Goal: Information Seeking & Learning: Learn about a topic

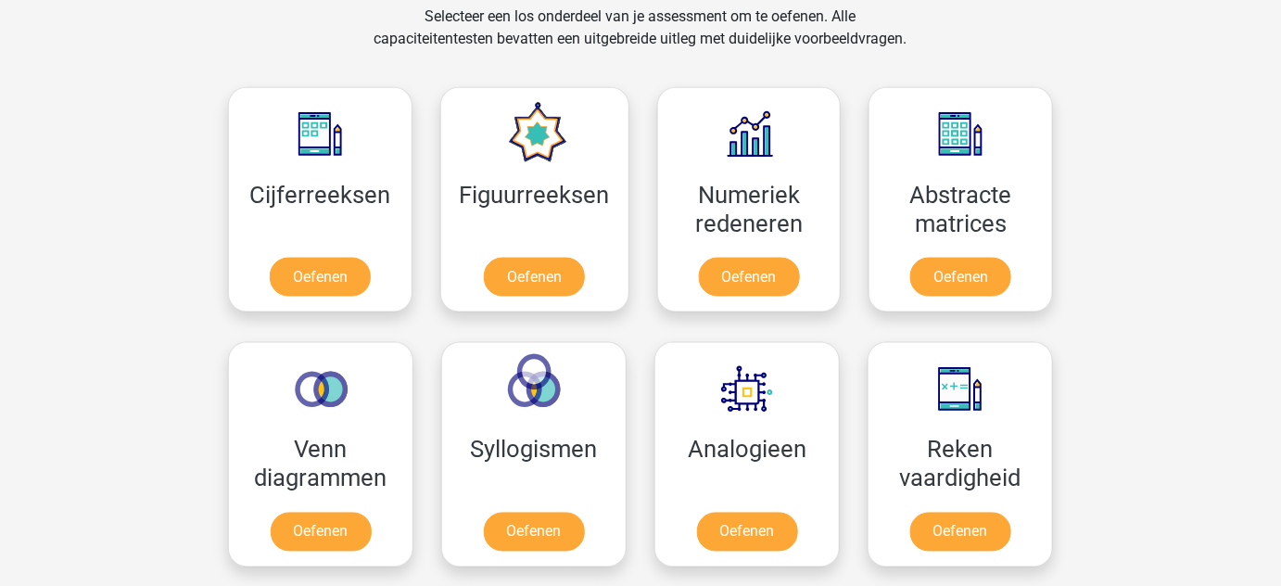
scroll to position [786, 0]
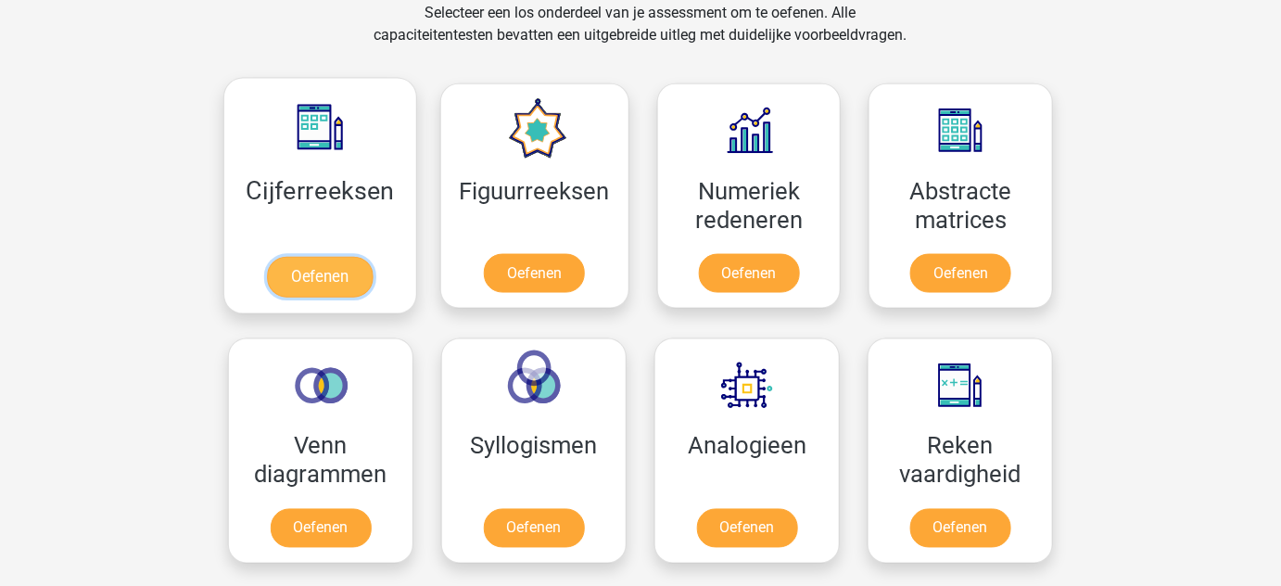
click at [337, 257] on link "Oefenen" at bounding box center [320, 277] width 106 height 41
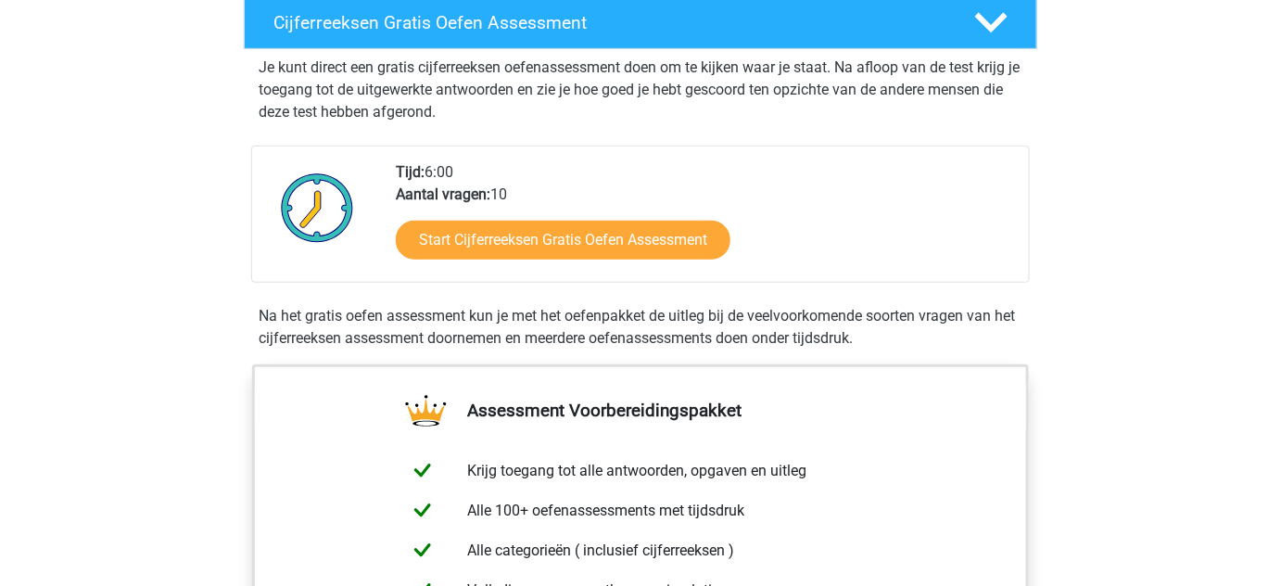
scroll to position [341, 0]
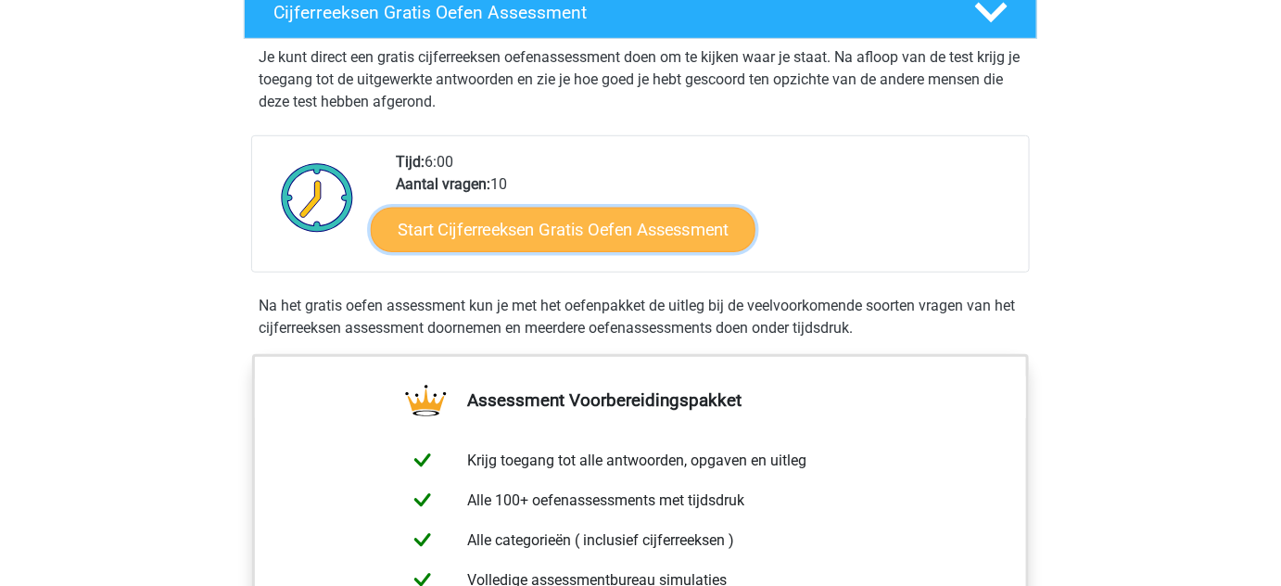
click at [543, 251] on link "Start Cijferreeksen Gratis Oefen Assessment" at bounding box center [563, 229] width 385 height 44
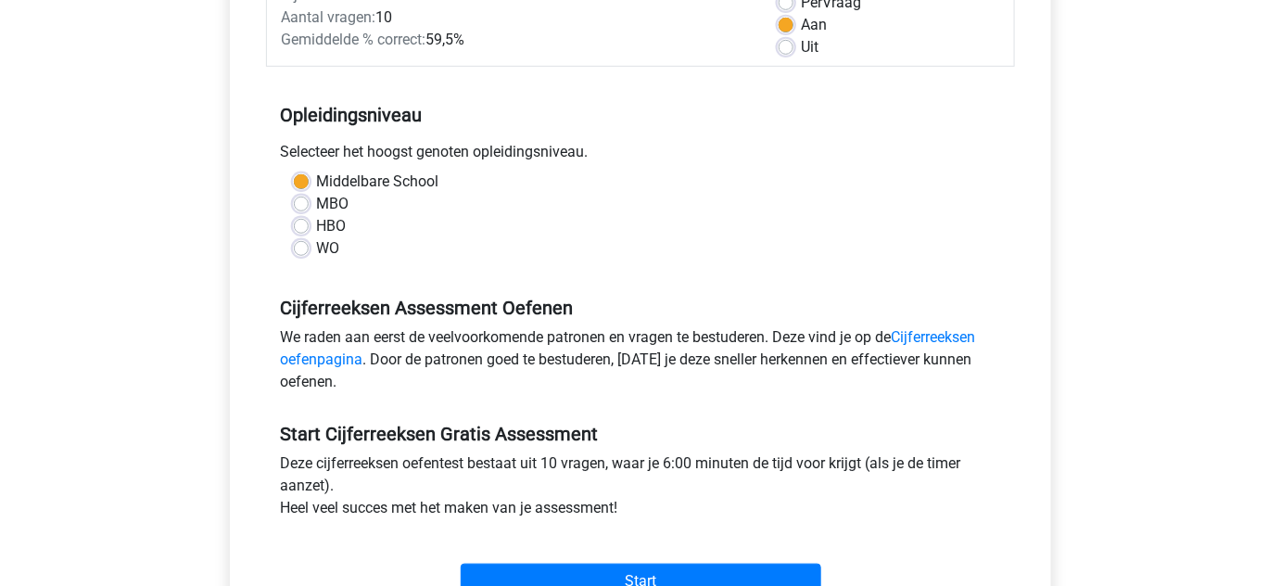
scroll to position [372, 0]
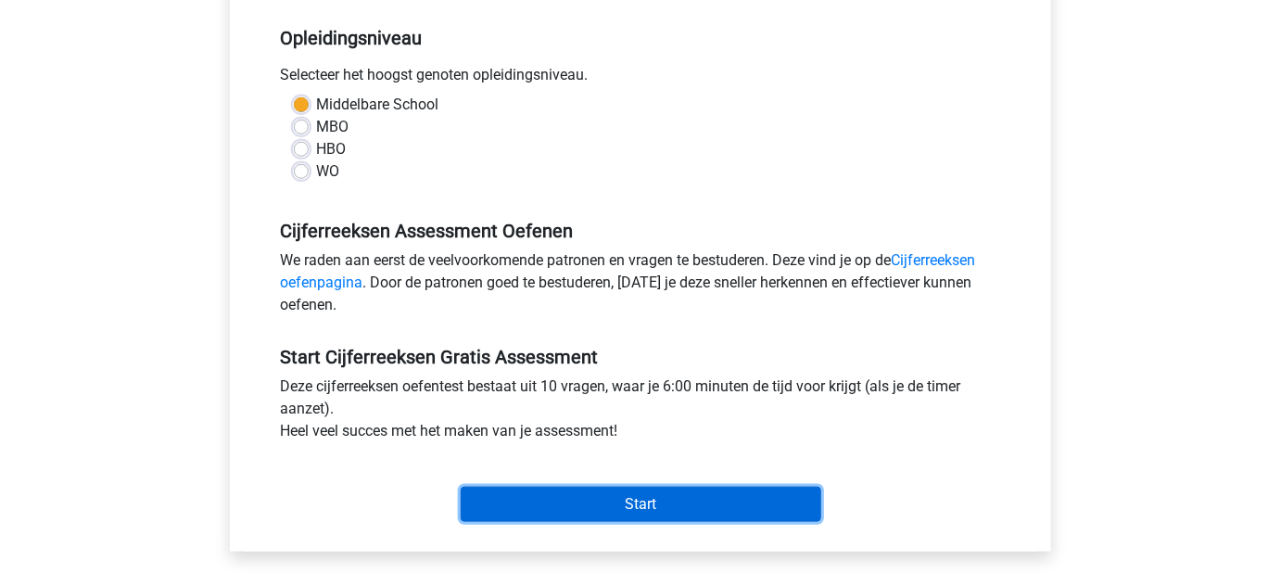
click at [654, 501] on input "Start" at bounding box center [641, 504] width 361 height 35
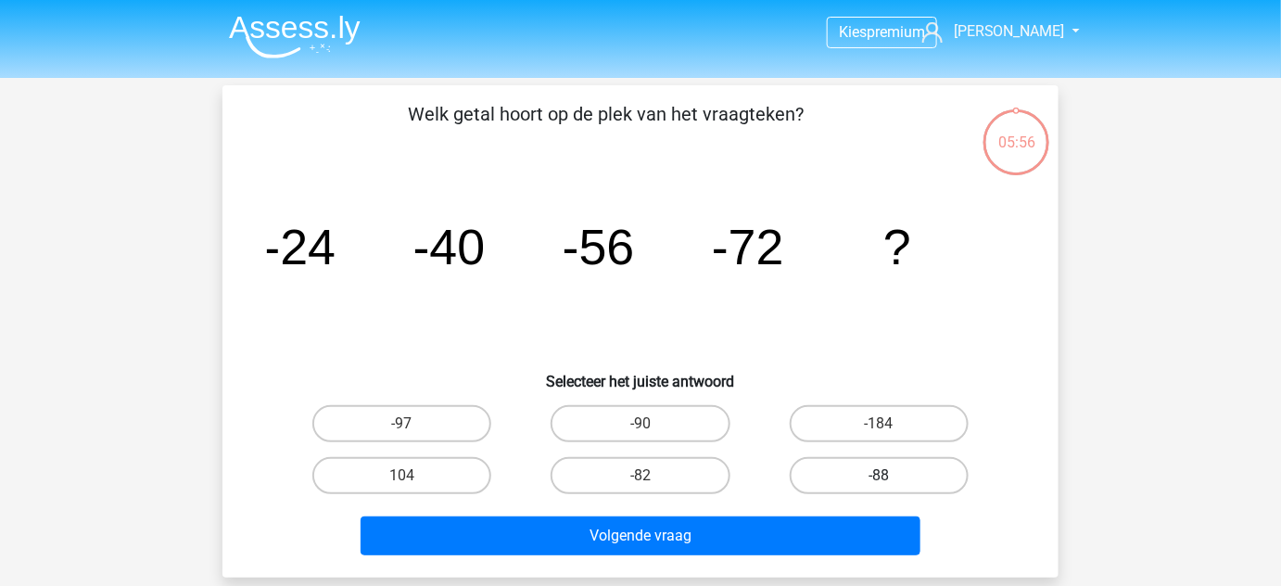
click at [867, 474] on label "-88" at bounding box center [879, 475] width 179 height 37
click at [879, 476] on input "-88" at bounding box center [885, 482] width 12 height 12
radio input "true"
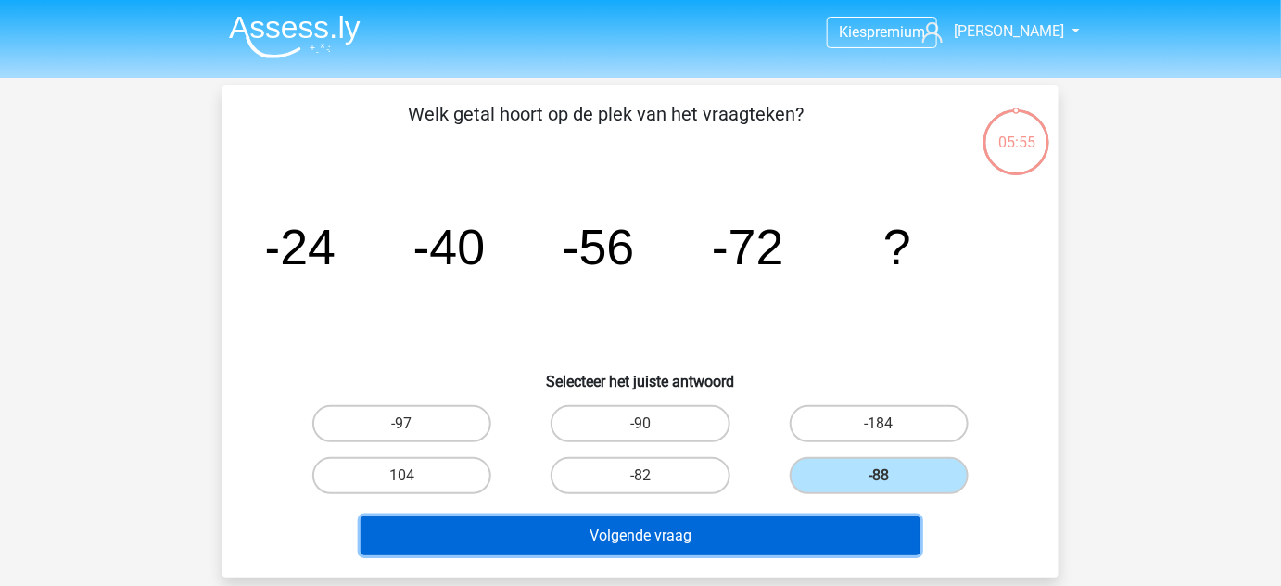
click at [855, 540] on button "Volgende vraag" at bounding box center [641, 535] width 561 height 39
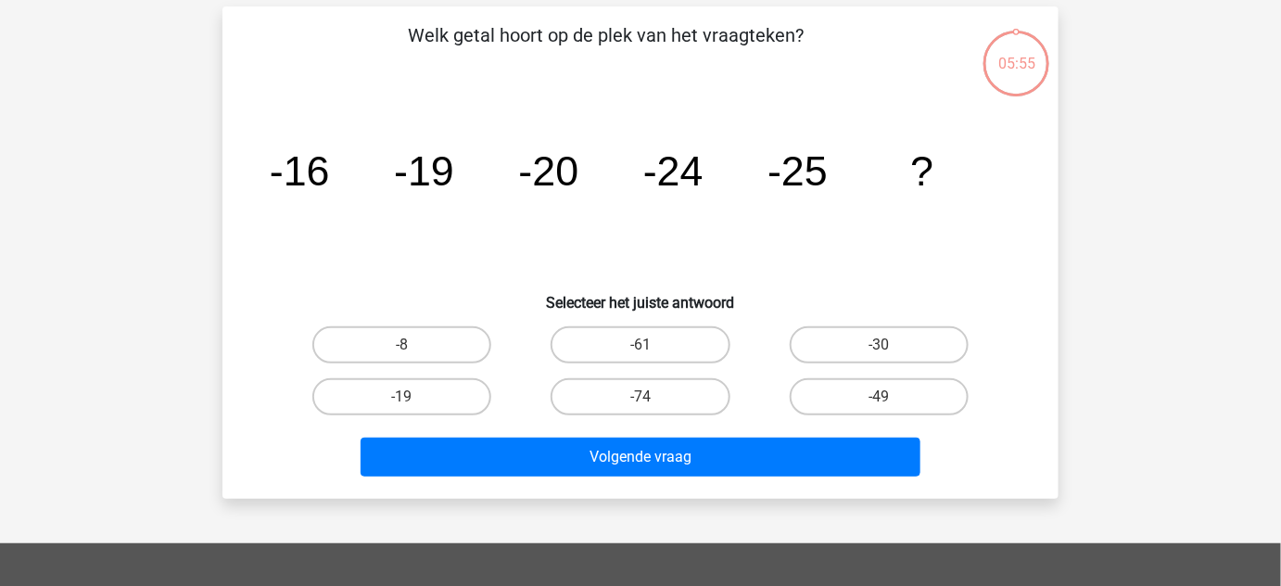
scroll to position [85, 0]
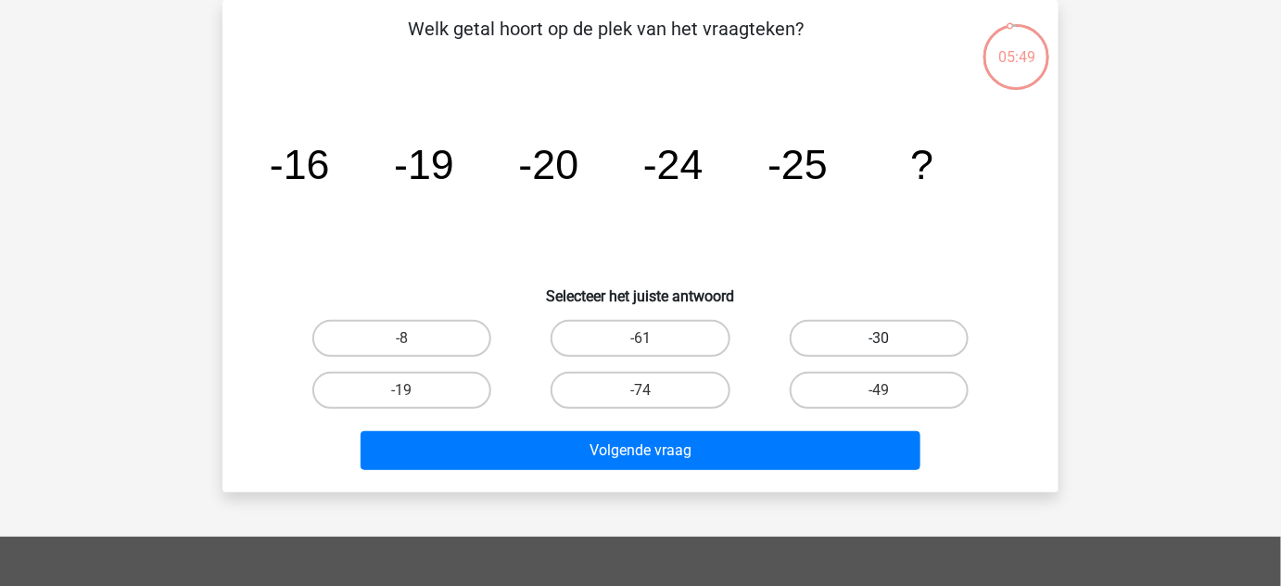
click at [828, 340] on label "-30" at bounding box center [879, 338] width 179 height 37
click at [879, 340] on input "-30" at bounding box center [885, 344] width 12 height 12
radio input "true"
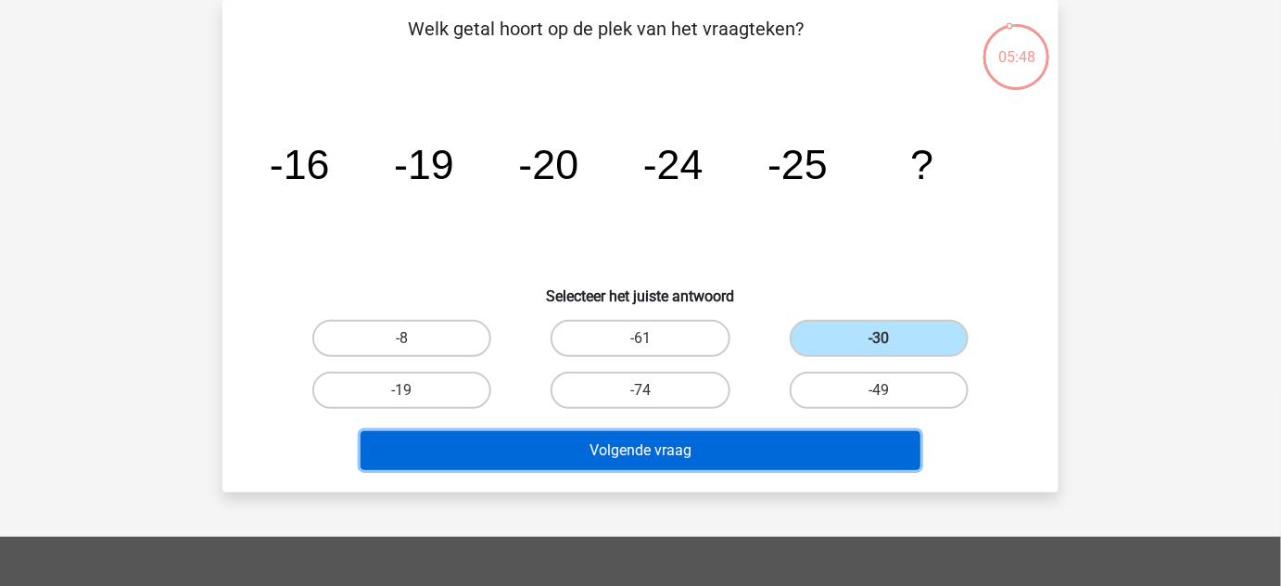
click at [812, 448] on button "Volgende vraag" at bounding box center [641, 450] width 561 height 39
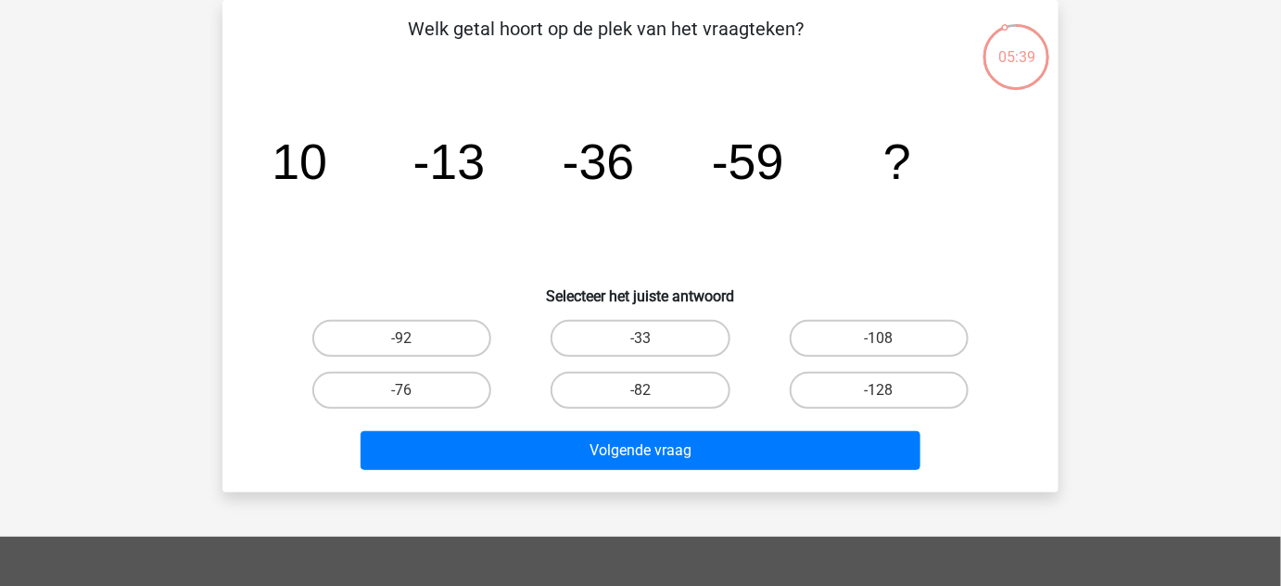
click at [649, 390] on input "-82" at bounding box center [647, 396] width 12 height 12
radio input "true"
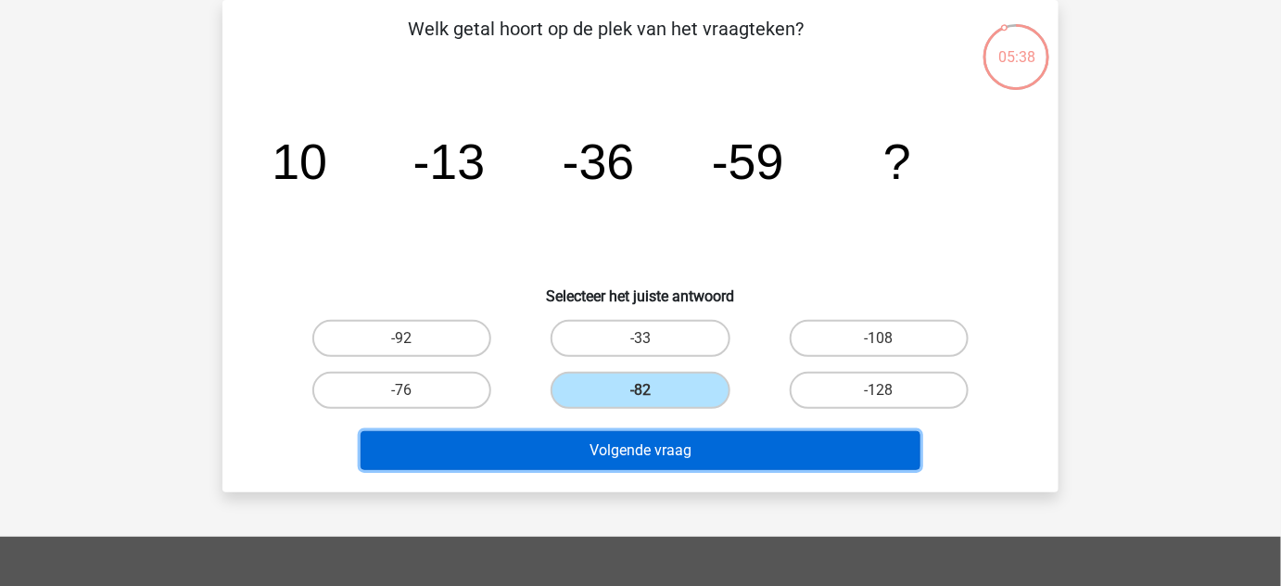
click at [712, 462] on button "Volgende vraag" at bounding box center [641, 450] width 561 height 39
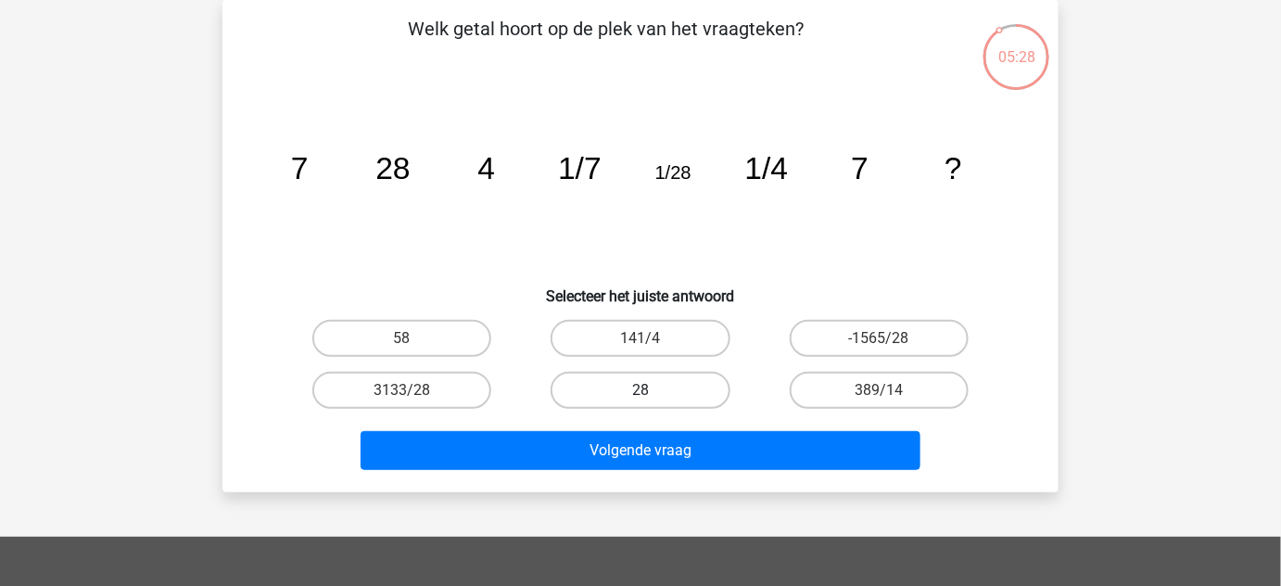
click at [620, 397] on label "28" at bounding box center [640, 390] width 179 height 37
click at [641, 397] on input "28" at bounding box center [647, 396] width 12 height 12
radio input "true"
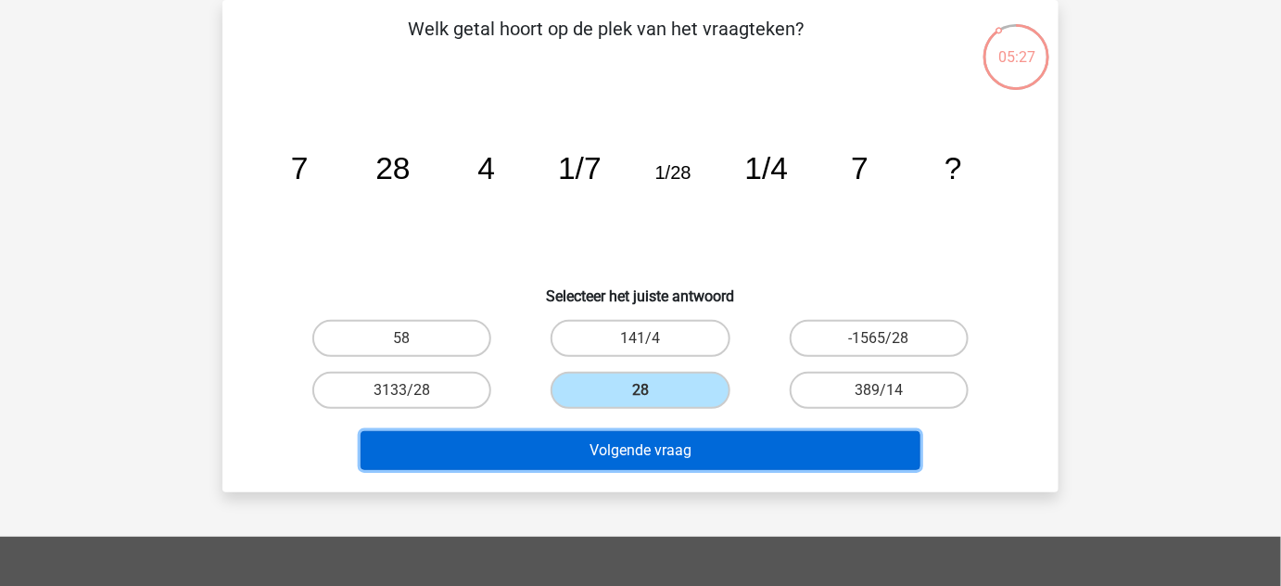
click at [719, 451] on button "Volgende vraag" at bounding box center [641, 450] width 561 height 39
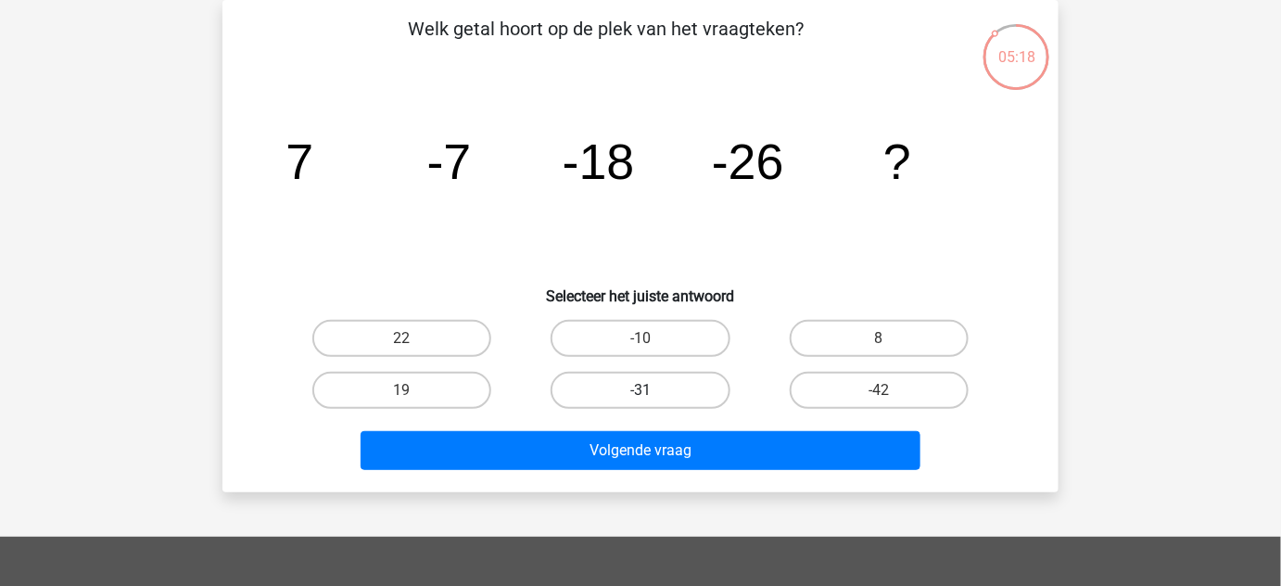
click at [650, 386] on label "-31" at bounding box center [640, 390] width 179 height 37
click at [650, 390] on input "-31" at bounding box center [647, 396] width 12 height 12
radio input "true"
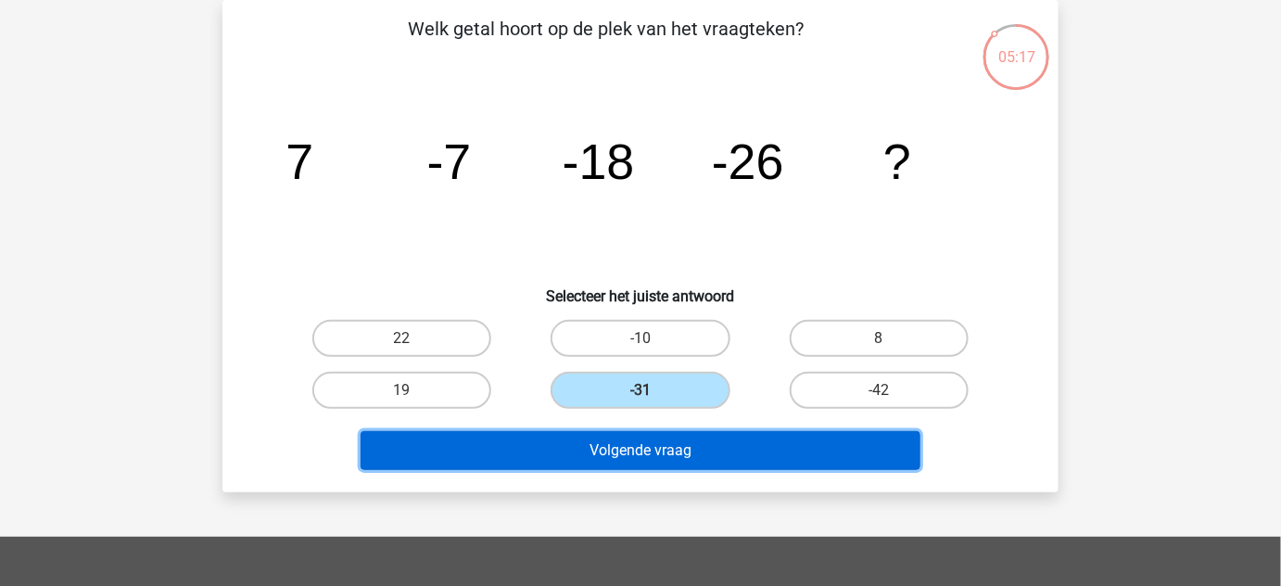
click at [699, 442] on button "Volgende vraag" at bounding box center [641, 450] width 561 height 39
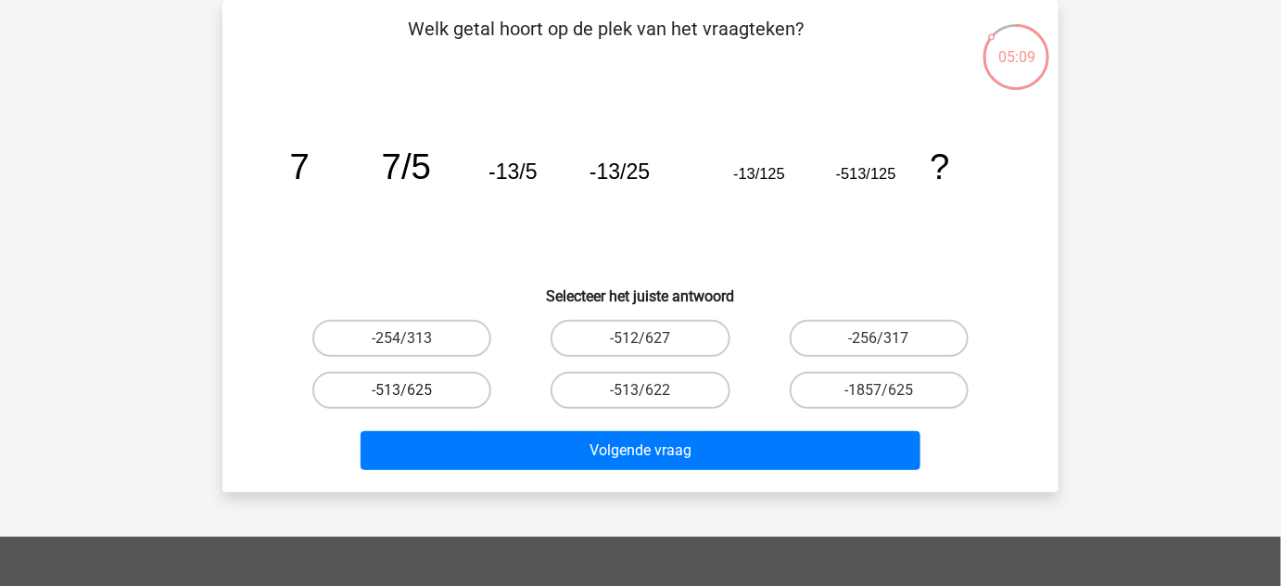
click at [468, 377] on label "-513/625" at bounding box center [401, 390] width 179 height 37
click at [414, 390] on input "-513/625" at bounding box center [408, 396] width 12 height 12
radio input "true"
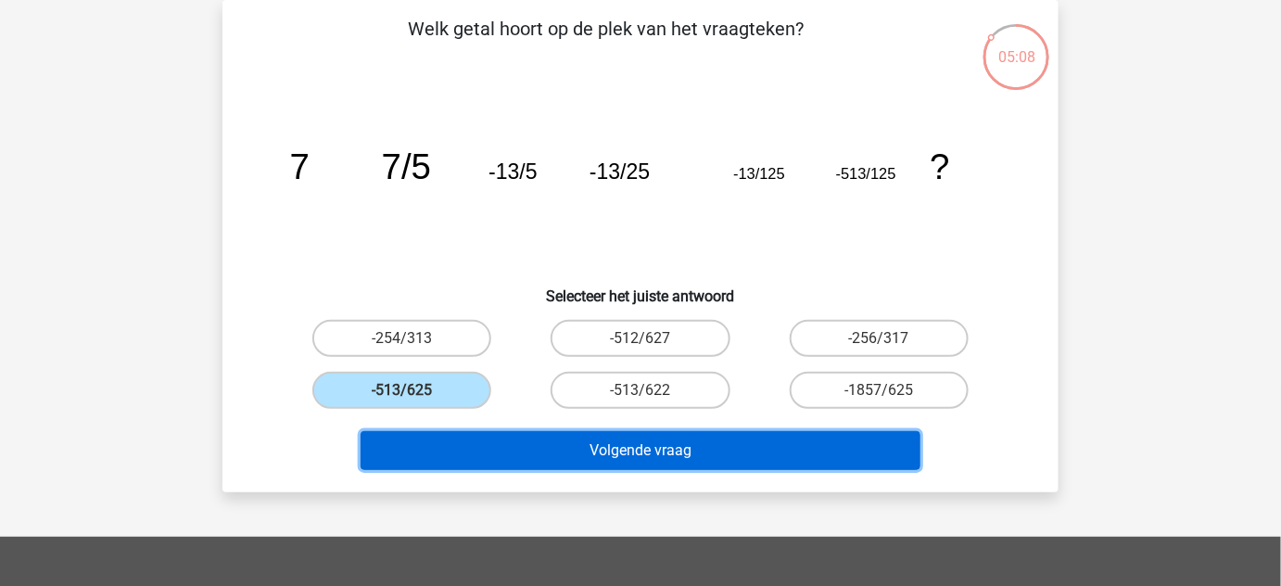
click at [538, 442] on button "Volgende vraag" at bounding box center [641, 450] width 561 height 39
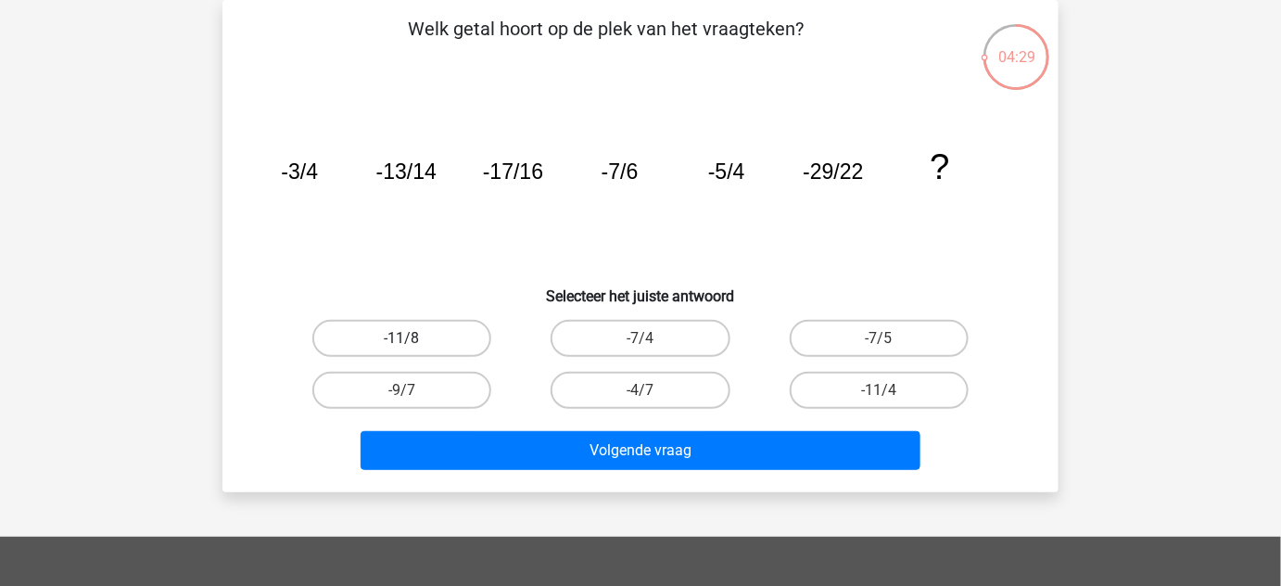
click at [432, 344] on label "-11/8" at bounding box center [401, 338] width 179 height 37
click at [414, 344] on input "-11/8" at bounding box center [408, 344] width 12 height 12
radio input "true"
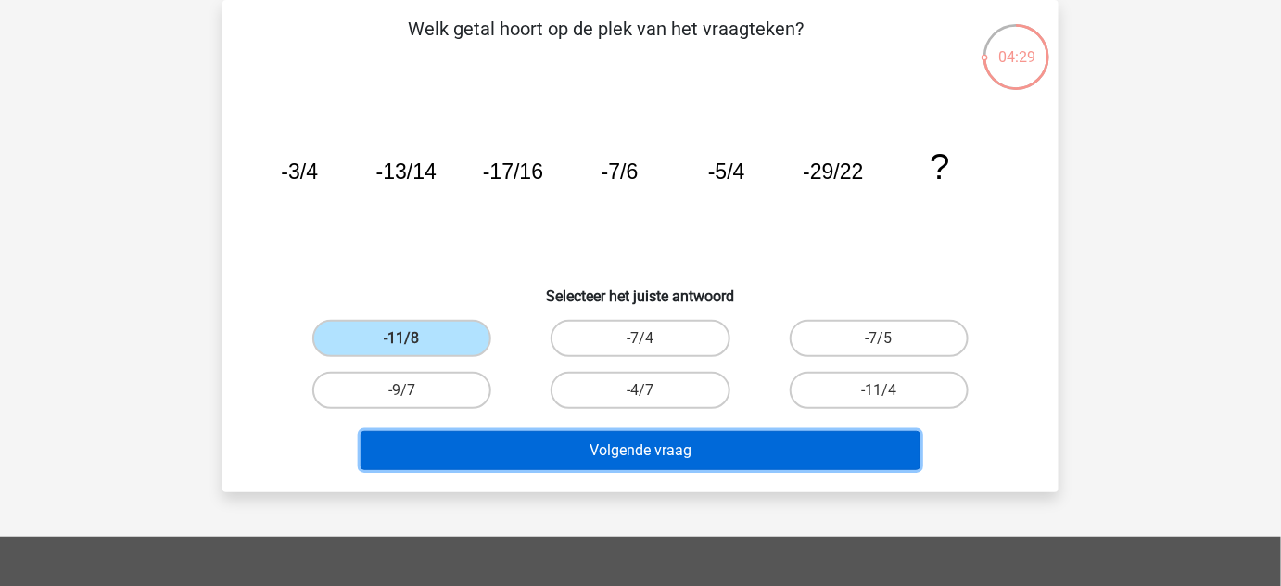
click at [587, 462] on button "Volgende vraag" at bounding box center [641, 450] width 561 height 39
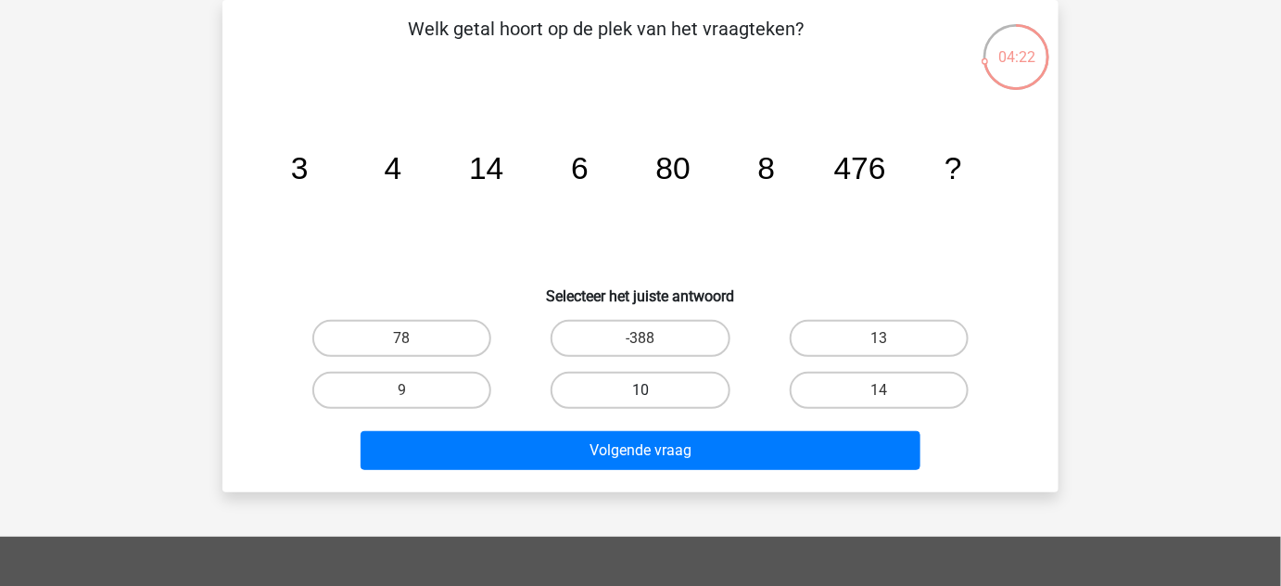
click at [672, 389] on label "10" at bounding box center [640, 390] width 179 height 37
click at [653, 390] on input "10" at bounding box center [647, 396] width 12 height 12
radio input "true"
click at [672, 389] on label "10" at bounding box center [640, 390] width 179 height 37
click at [653, 390] on input "10" at bounding box center [647, 396] width 12 height 12
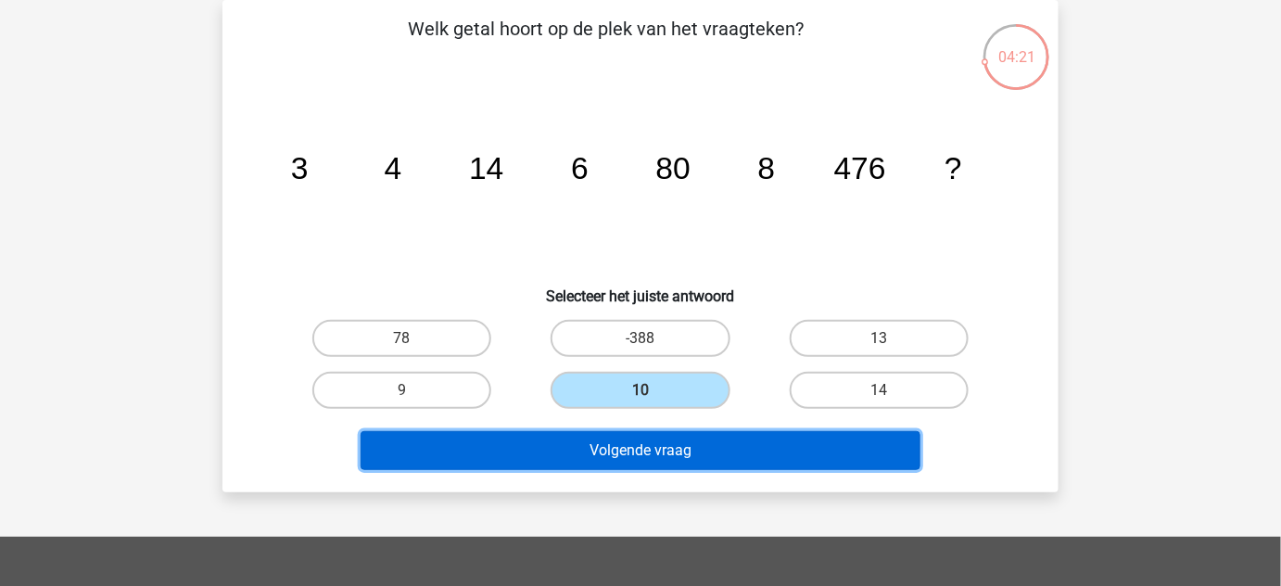
click at [702, 452] on button "Volgende vraag" at bounding box center [641, 450] width 561 height 39
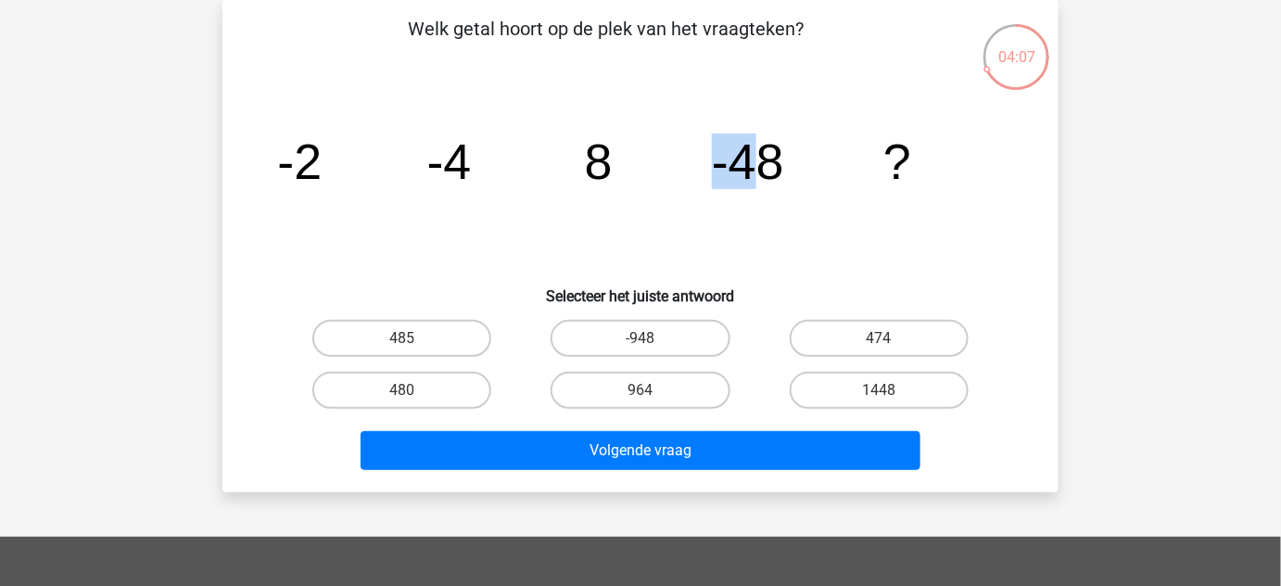
drag, startPoint x: 764, startPoint y: 211, endPoint x: 681, endPoint y: 189, distance: 85.5
click at [681, 189] on icon "image/svg+xml -2 -4 8 -48 ?" at bounding box center [640, 178] width 747 height 187
click at [654, 215] on icon "image/svg+xml -2 -4 8 -48 ?" at bounding box center [640, 178] width 747 height 187
click at [441, 392] on label "480" at bounding box center [401, 390] width 179 height 37
click at [414, 392] on input "480" at bounding box center [408, 396] width 12 height 12
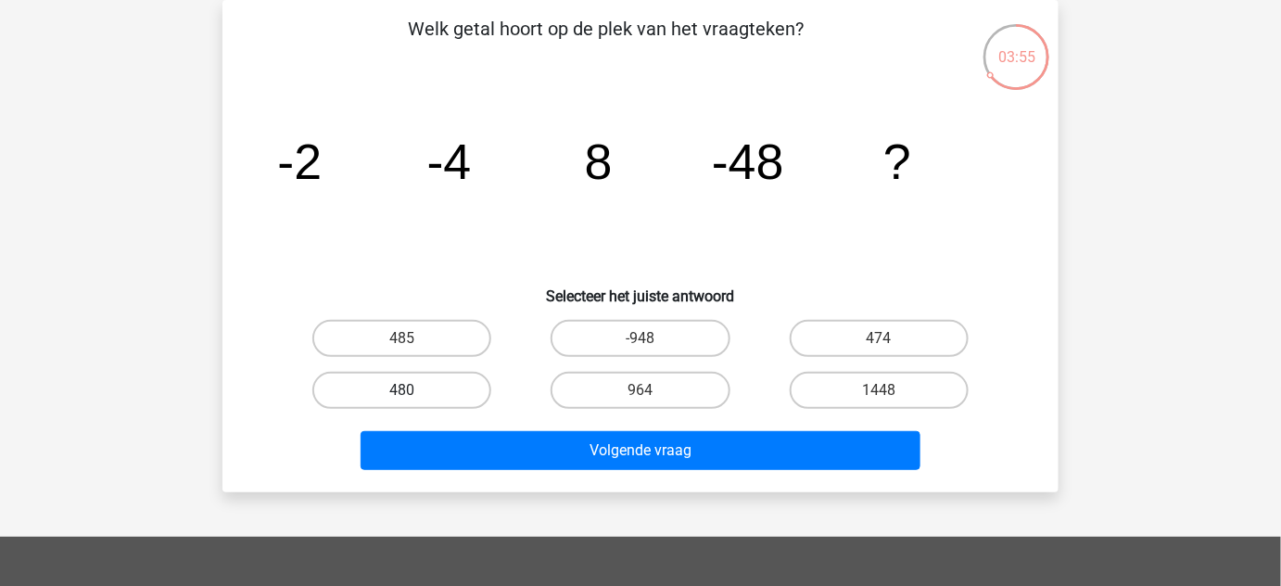
radio input "true"
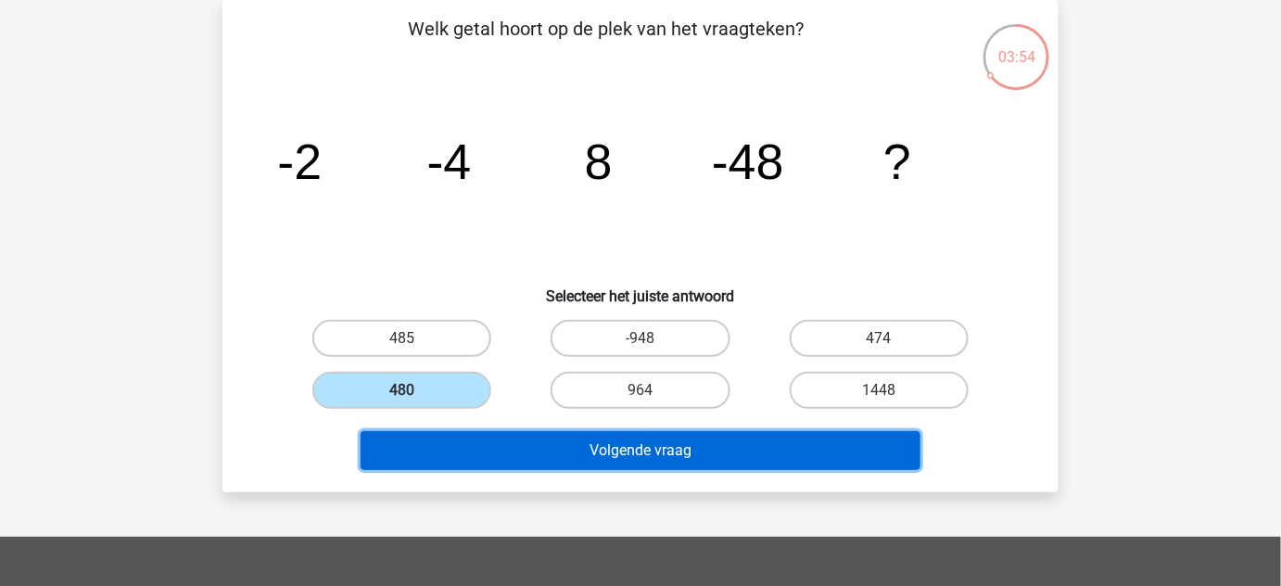
click at [578, 446] on button "Volgende vraag" at bounding box center [641, 450] width 561 height 39
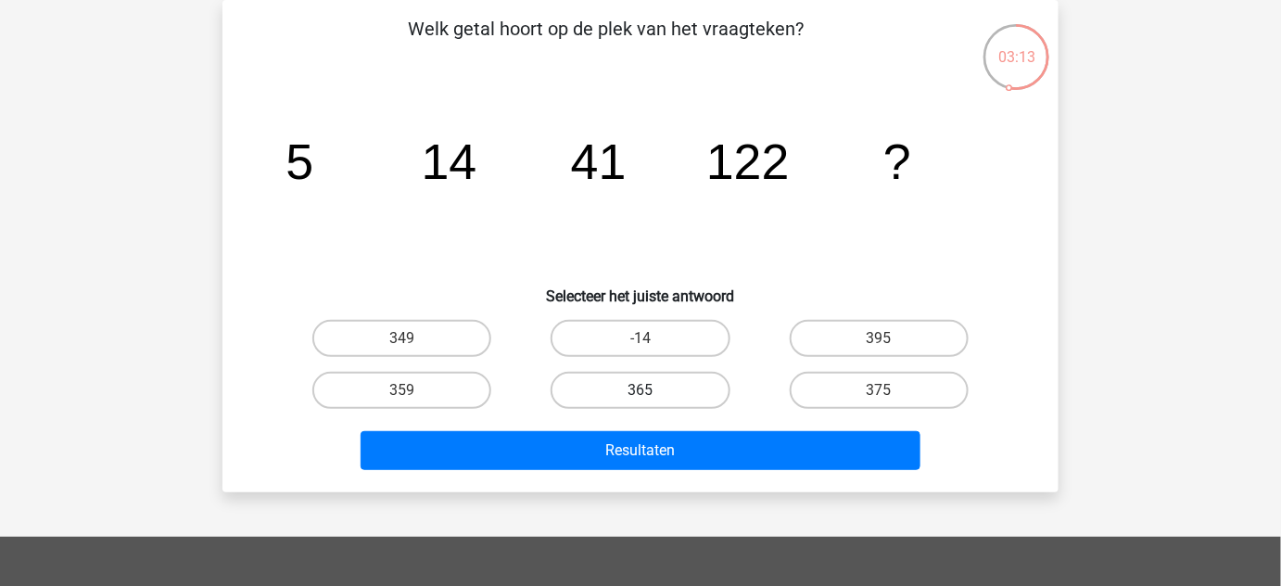
click at [680, 375] on label "365" at bounding box center [640, 390] width 179 height 37
click at [653, 390] on input "365" at bounding box center [647, 396] width 12 height 12
radio input "true"
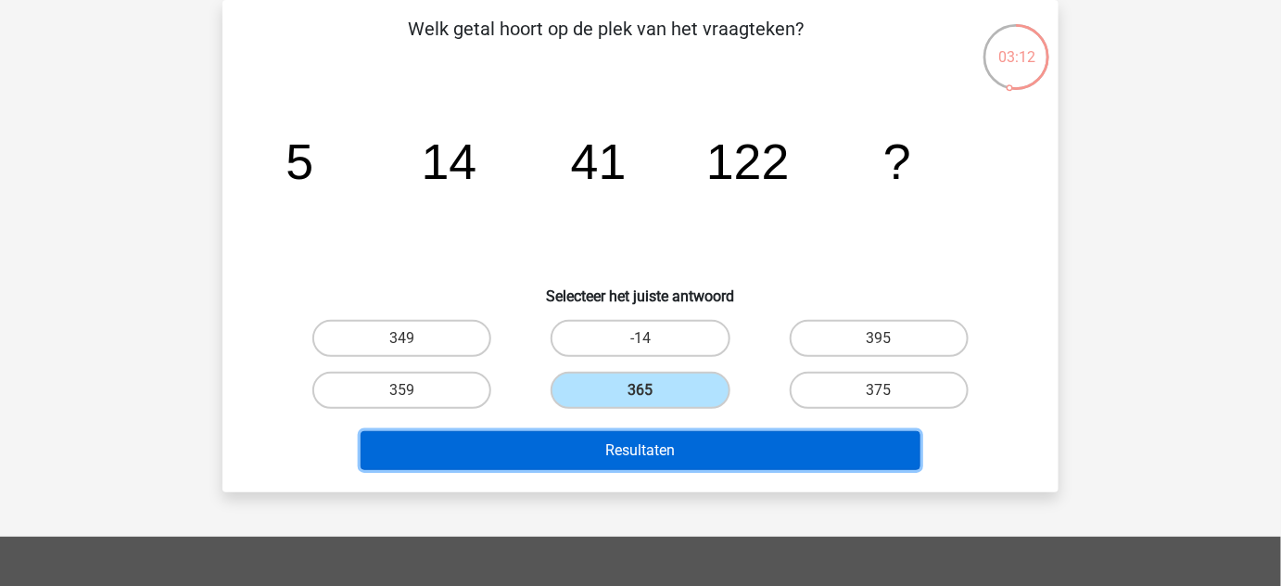
click at [709, 437] on button "Resultaten" at bounding box center [641, 450] width 561 height 39
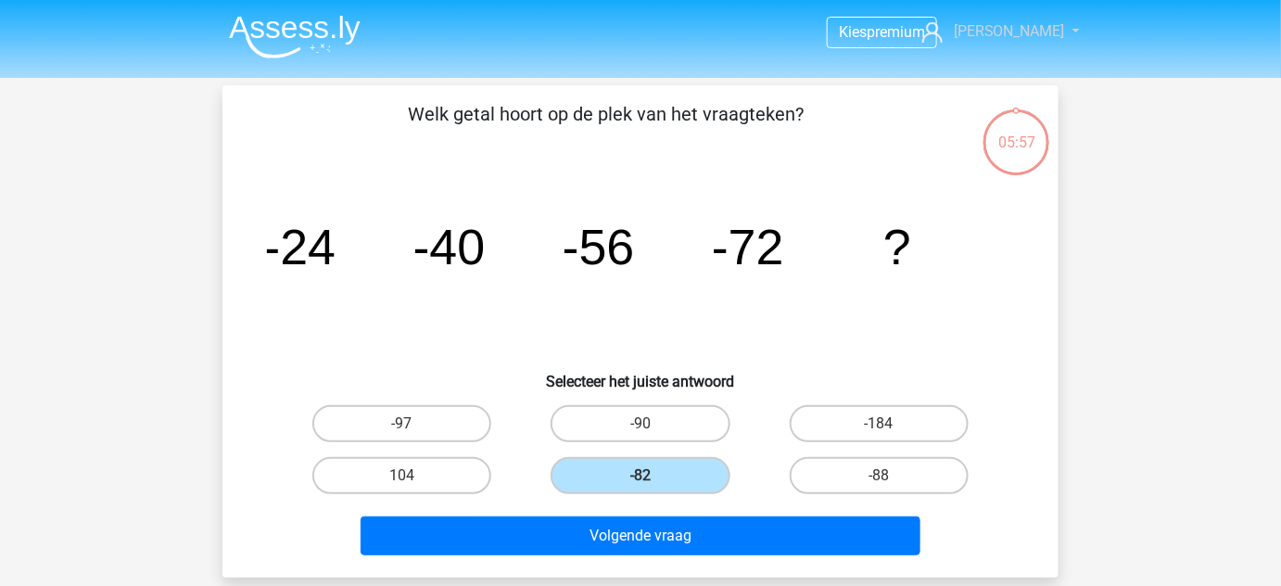
click at [1021, 30] on span "[PERSON_NAME]" at bounding box center [1009, 31] width 111 height 18
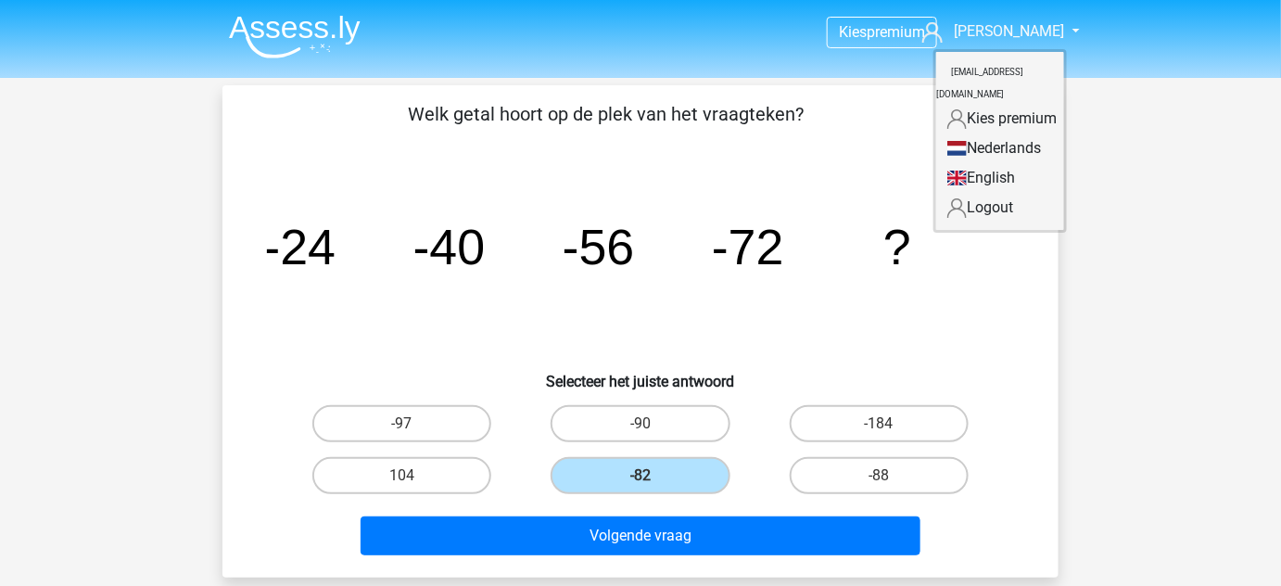
click at [282, 31] on img at bounding box center [295, 37] width 132 height 44
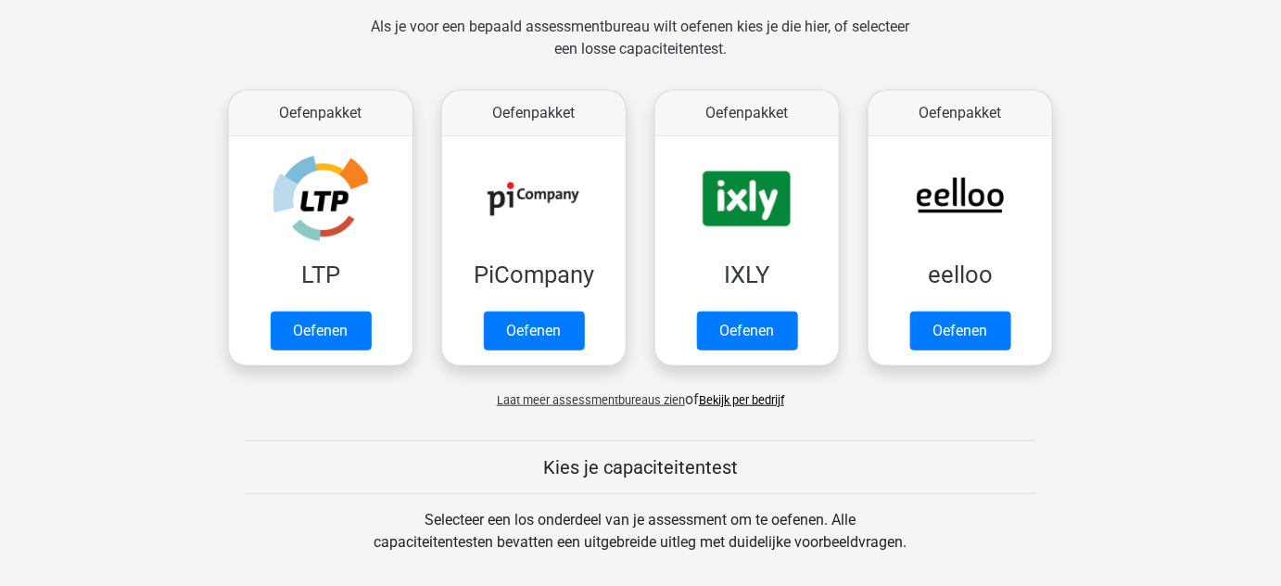
scroll to position [282, 0]
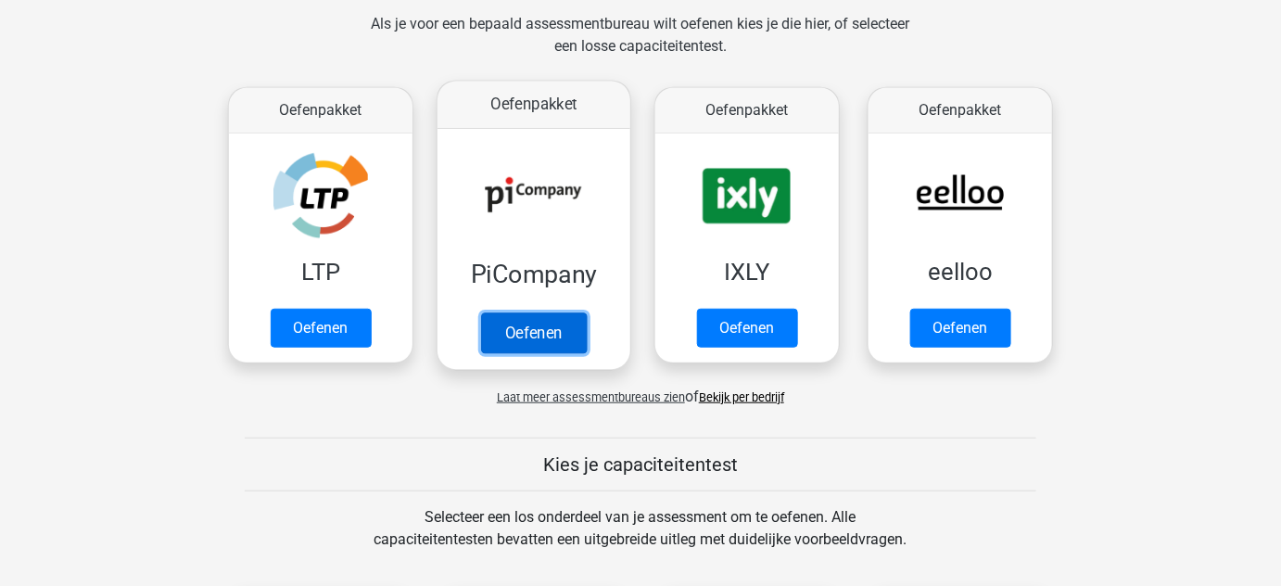
click at [527, 340] on link "Oefenen" at bounding box center [534, 332] width 106 height 41
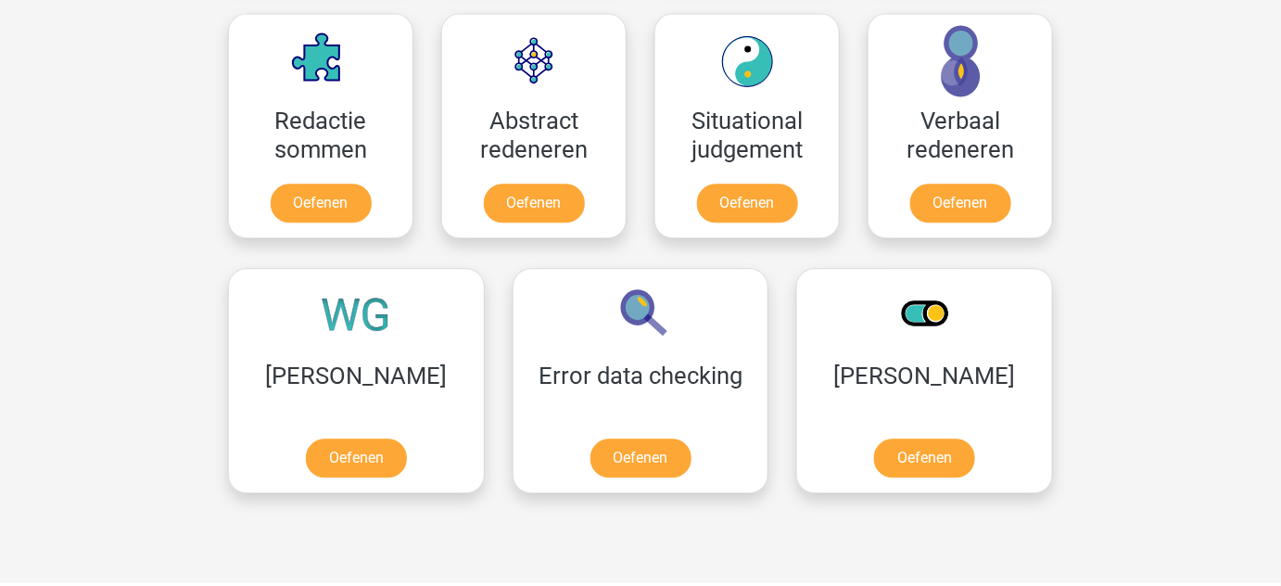
scroll to position [1370, 0]
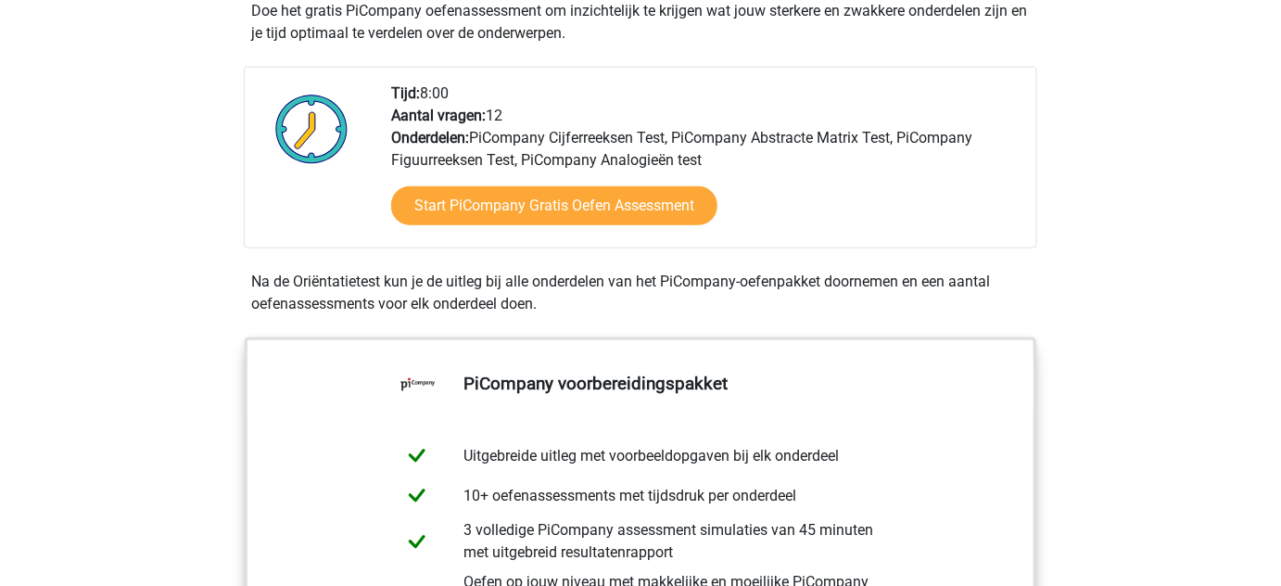
scroll to position [436, 0]
